Goal: Information Seeking & Learning: Learn about a topic

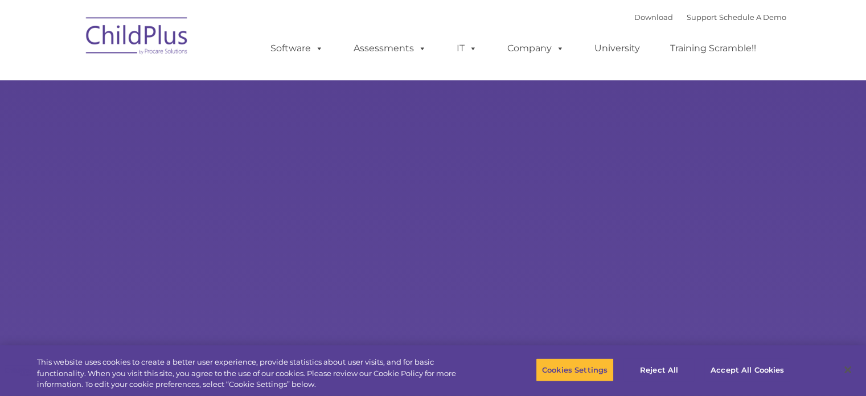
type input ""
select select "MEDIUM"
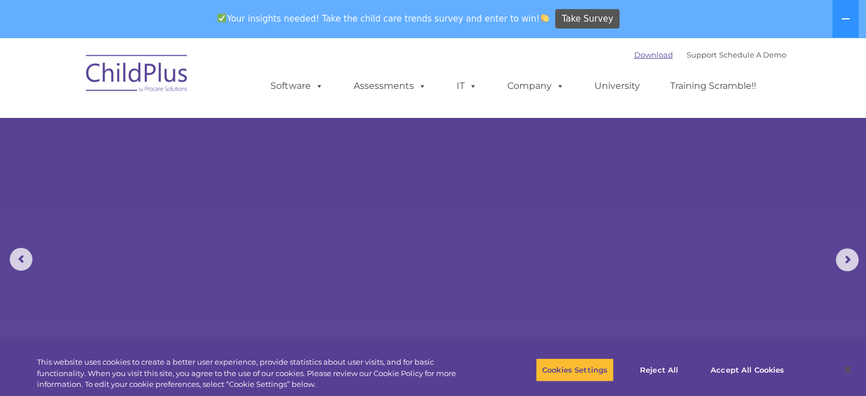
click at [642, 59] on link "Download" at bounding box center [653, 54] width 39 height 9
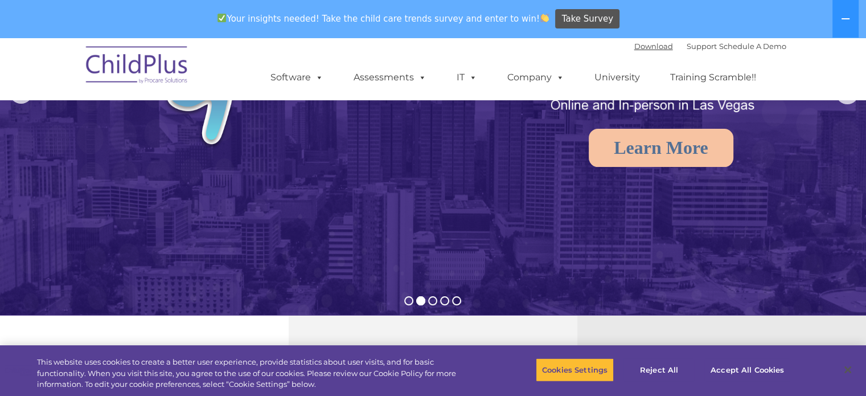
scroll to position [171, 0]
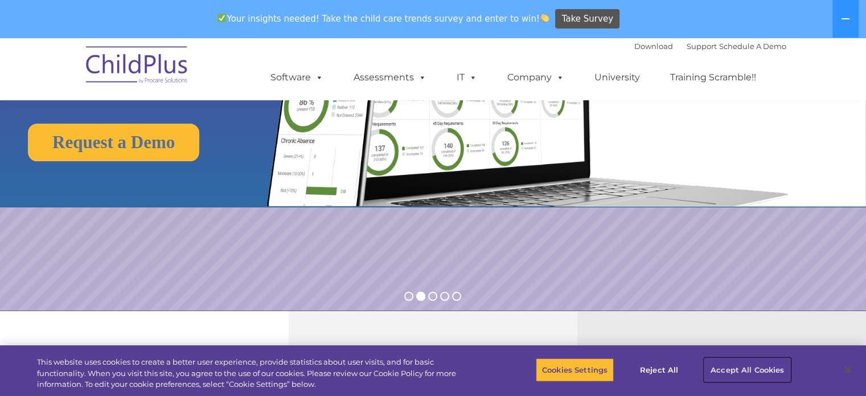
click at [733, 370] on button "Accept All Cookies" at bounding box center [747, 370] width 86 height 24
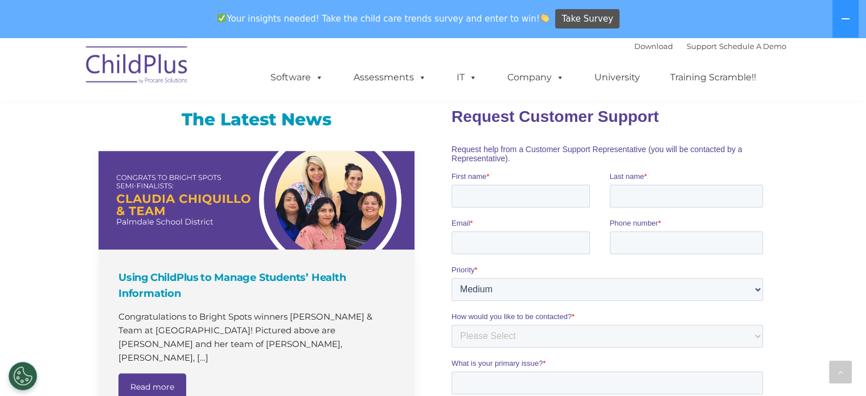
scroll to position [382, 0]
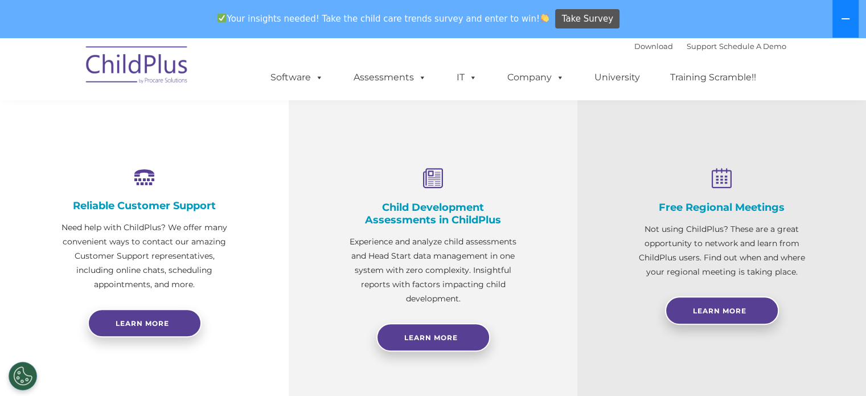
click at [840, 14] on button at bounding box center [845, 19] width 26 height 38
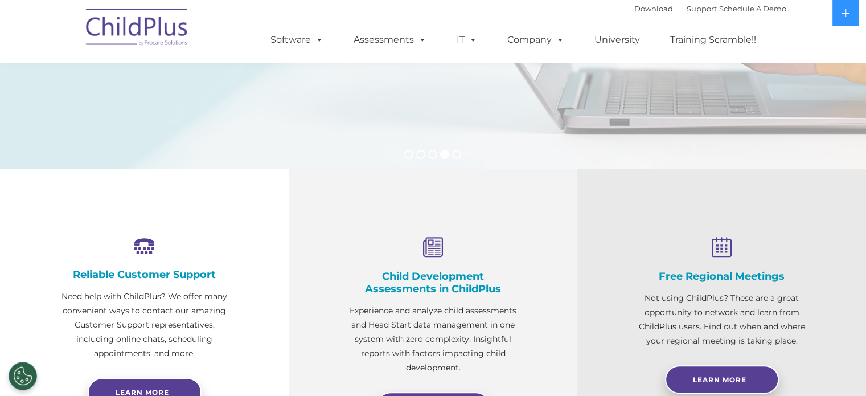
scroll to position [270, 0]
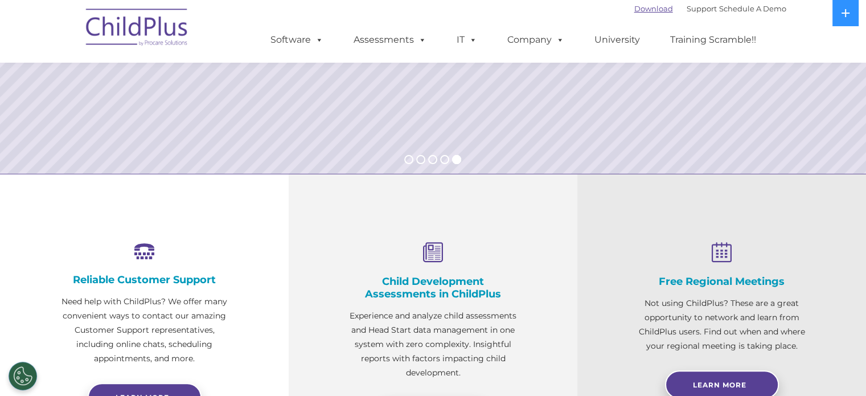
click at [644, 9] on link "Download" at bounding box center [653, 8] width 39 height 9
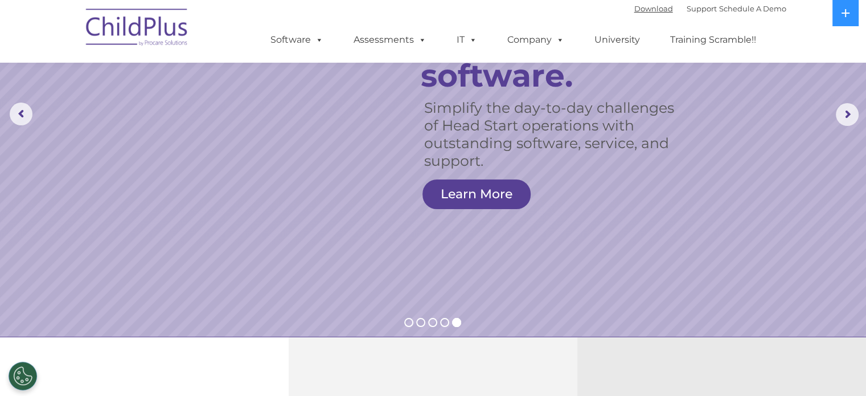
scroll to position [0, 0]
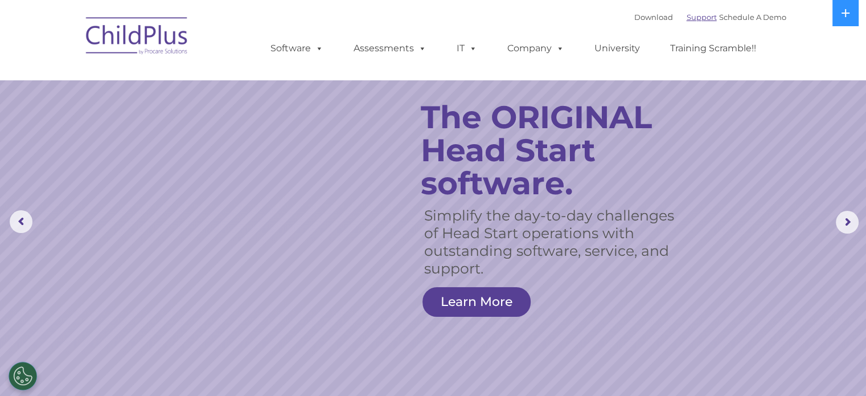
click at [687, 19] on link "Support" at bounding box center [702, 17] width 30 height 9
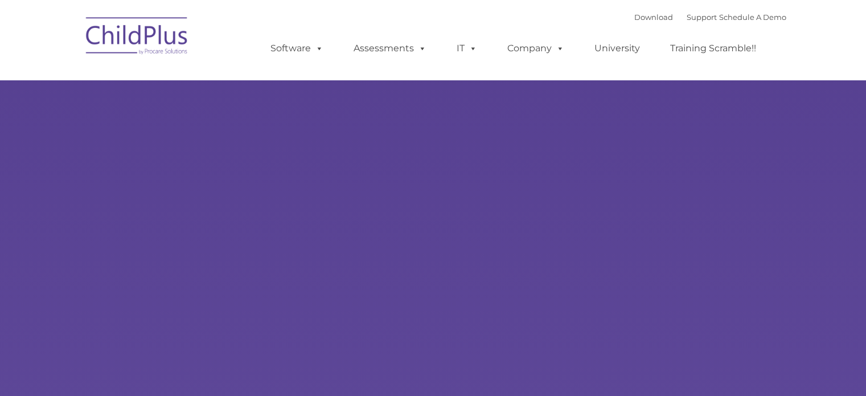
type input ""
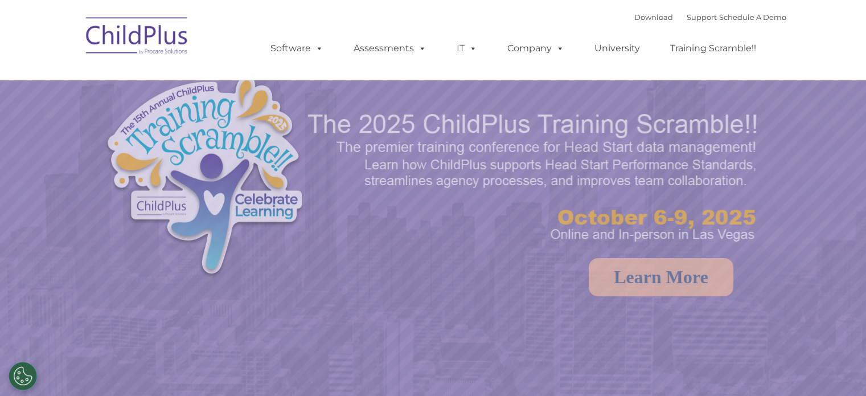
select select "MEDIUM"
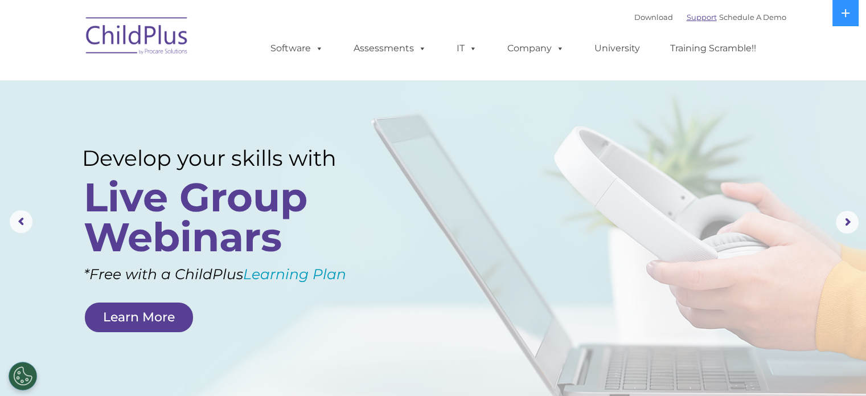
click at [688, 20] on link "Support" at bounding box center [702, 17] width 30 height 9
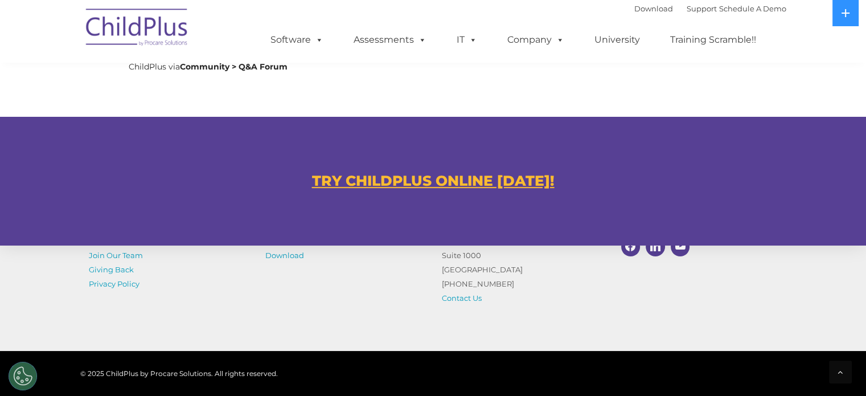
scroll to position [635, 0]
